Goal: Navigation & Orientation: Find specific page/section

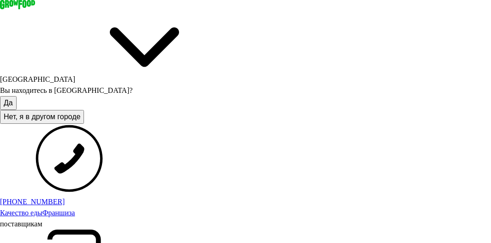
click at [84, 110] on button "Нет, я в другом городе" at bounding box center [42, 117] width 84 height 14
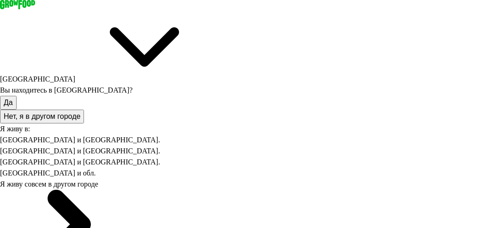
click at [93, 146] on div "Санкт-Петербурге и обл." at bounding box center [245, 151] width 491 height 11
